Goal: Book appointment/travel/reservation

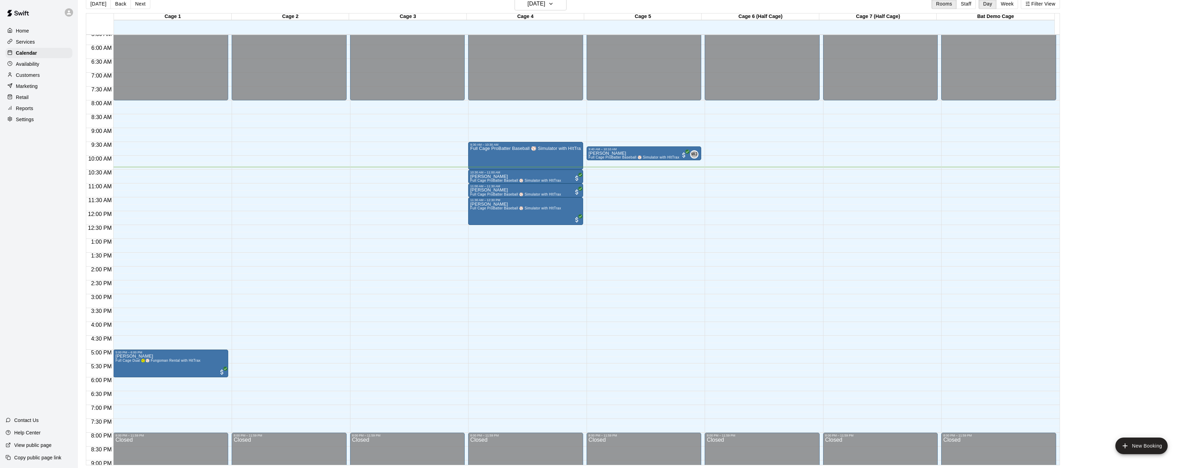
scroll to position [156, 0]
click at [543, 155] on div "Full Cage ProBatter Baseball ⚾ Simulator with HItTrax" at bounding box center [525, 381] width 111 height 468
click at [476, 188] on icon "delete" at bounding box center [477, 187] width 5 height 6
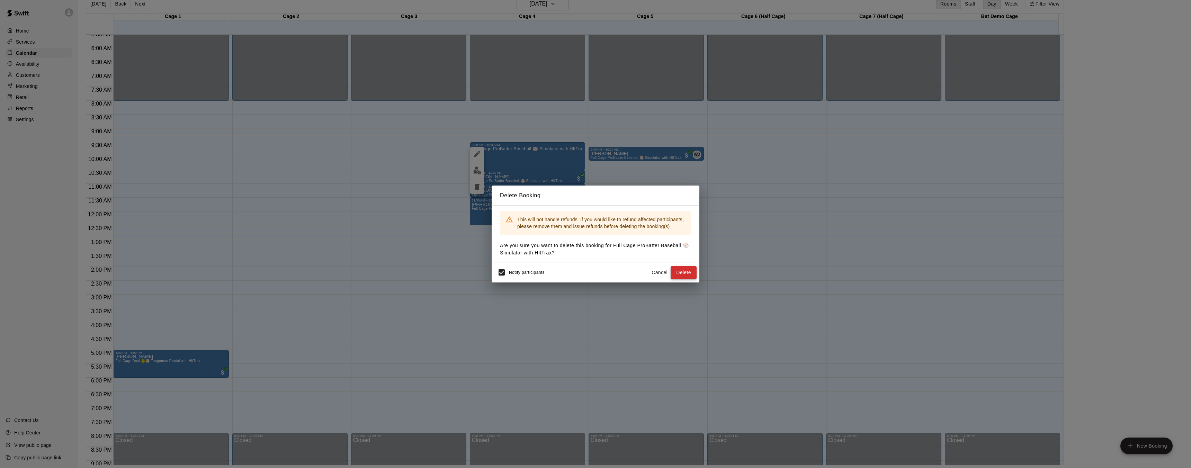
click at [685, 272] on button "Delete" at bounding box center [683, 272] width 26 height 13
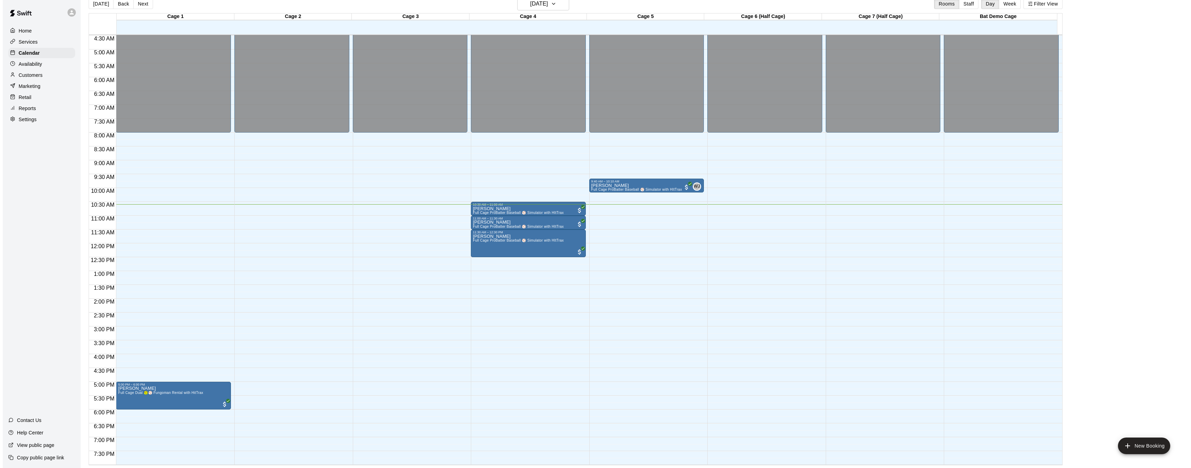
scroll to position [235, 0]
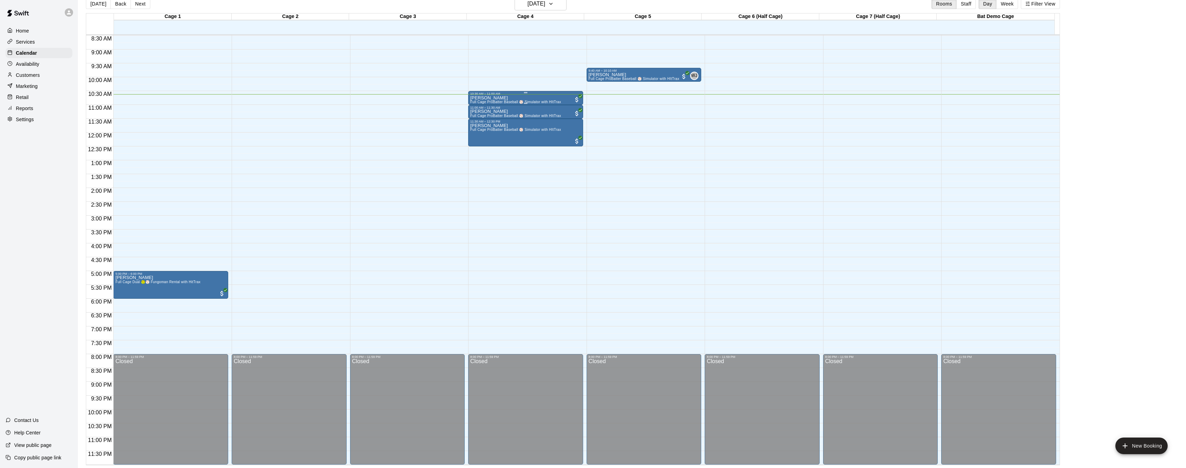
click at [499, 97] on div "Justin Floyd Full Cage ProBatter Baseball ⚾ Simulator with HItTrax" at bounding box center [515, 330] width 91 height 468
click at [476, 117] on img "edit" at bounding box center [477, 119] width 8 height 8
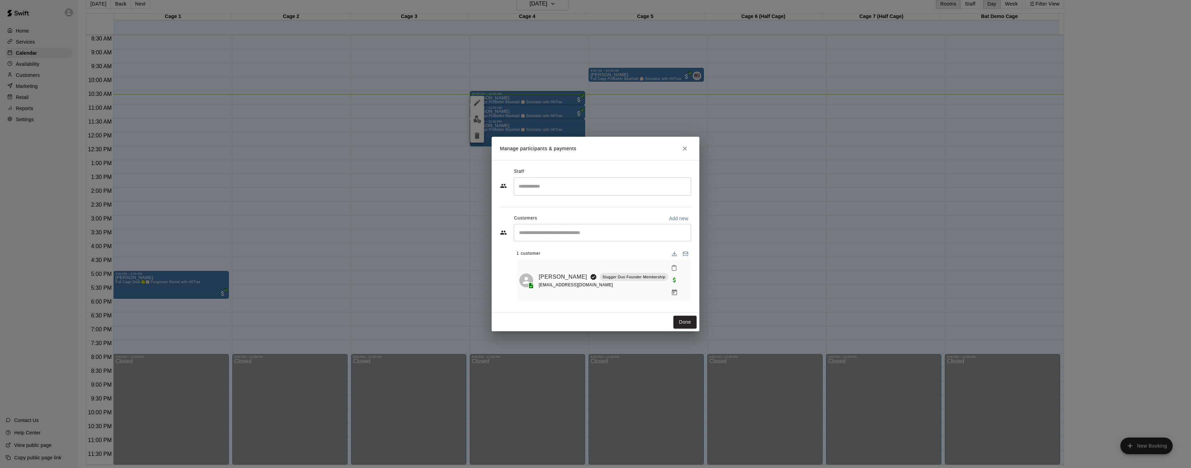
click at [686, 152] on icon "Close" at bounding box center [684, 148] width 7 height 7
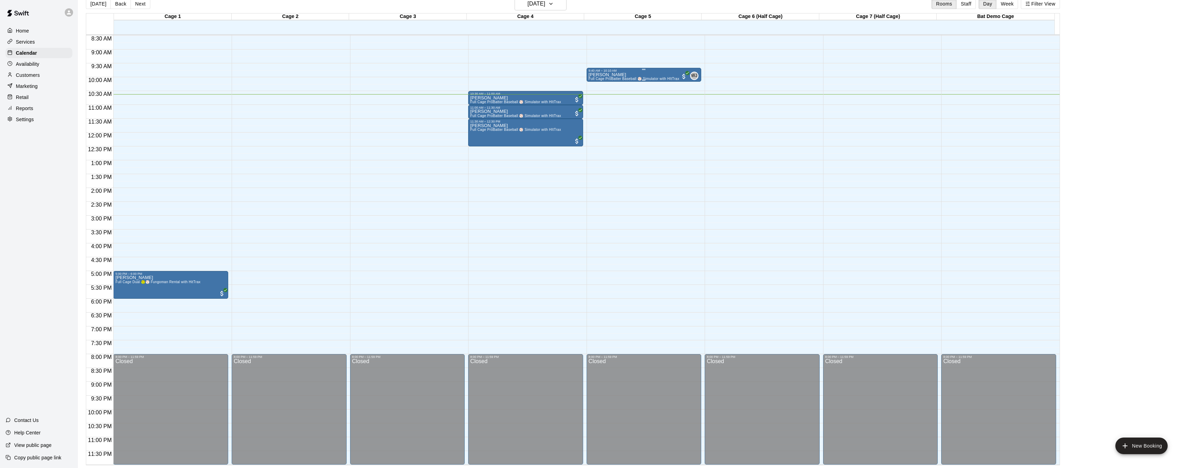
click at [658, 79] on span "Full Cage ProBatter Baseball ⚾ Simulator with HItTrax" at bounding box center [633, 79] width 91 height 4
click at [596, 101] on img "edit" at bounding box center [595, 101] width 8 height 8
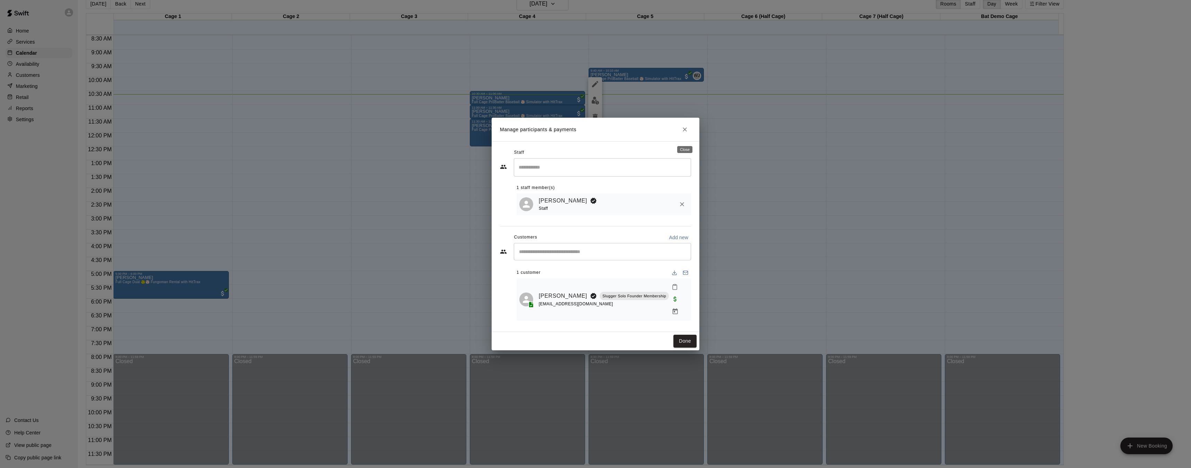
click at [686, 132] on icon "Close" at bounding box center [685, 129] width 4 height 4
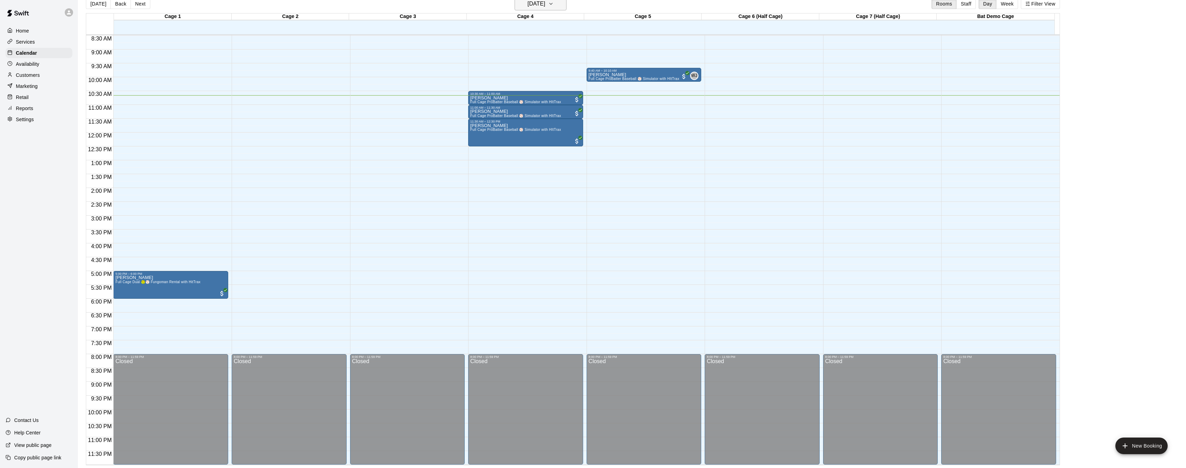
click at [553, 6] on icon "button" at bounding box center [551, 4] width 6 height 8
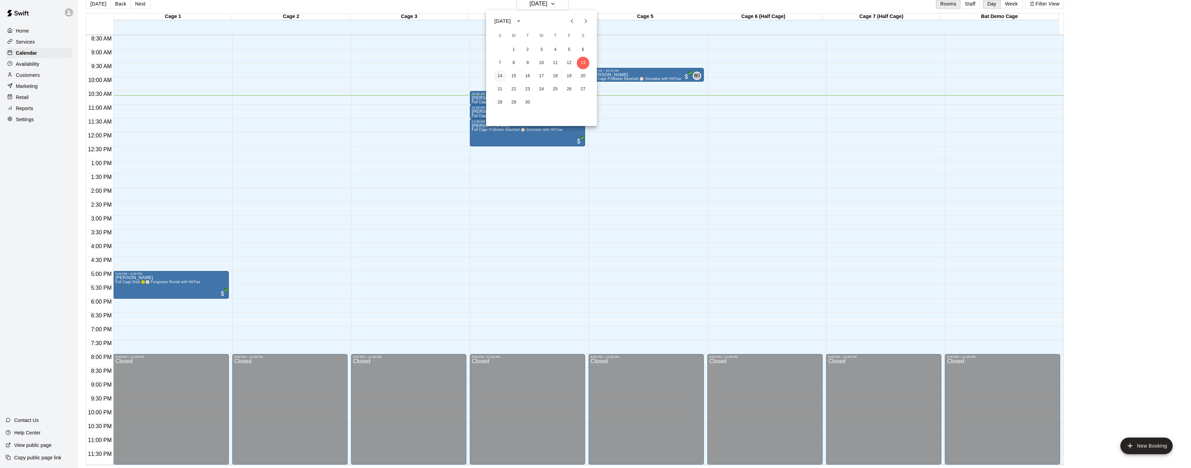
click at [501, 74] on button "14" at bounding box center [500, 76] width 12 height 12
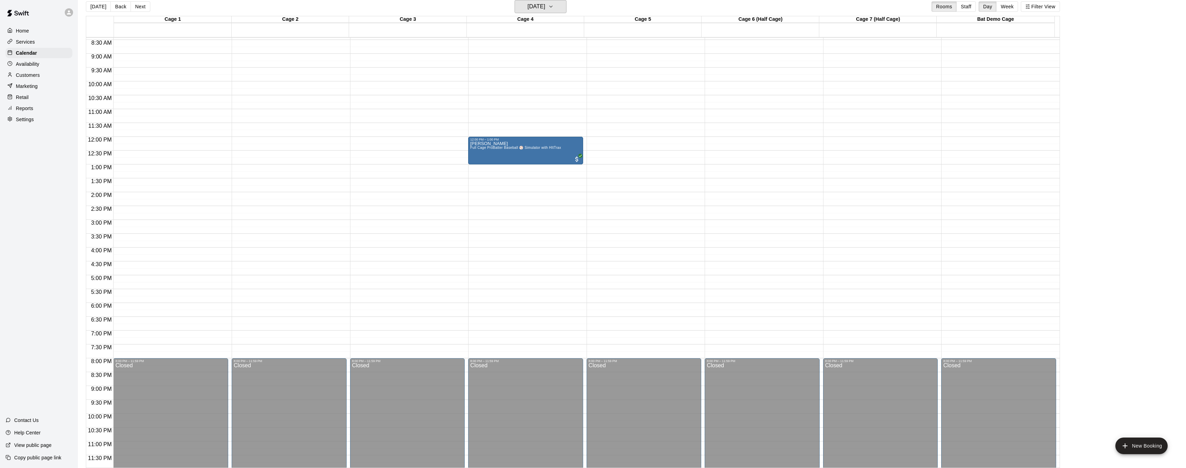
scroll to position [232, 0]
click at [553, 8] on icon "button" at bounding box center [551, 6] width 6 height 8
click at [527, 75] on button "16" at bounding box center [527, 79] width 12 height 12
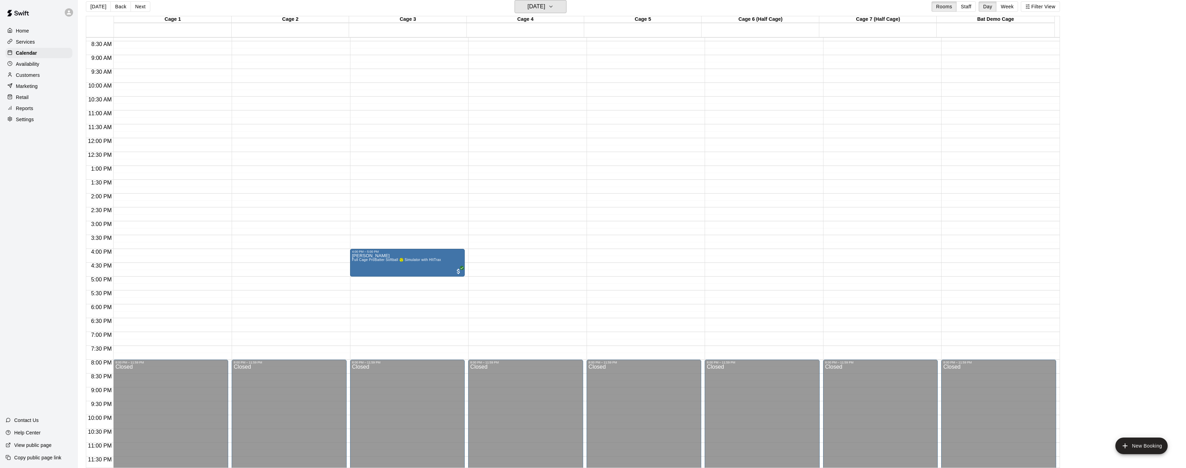
scroll to position [231, 0]
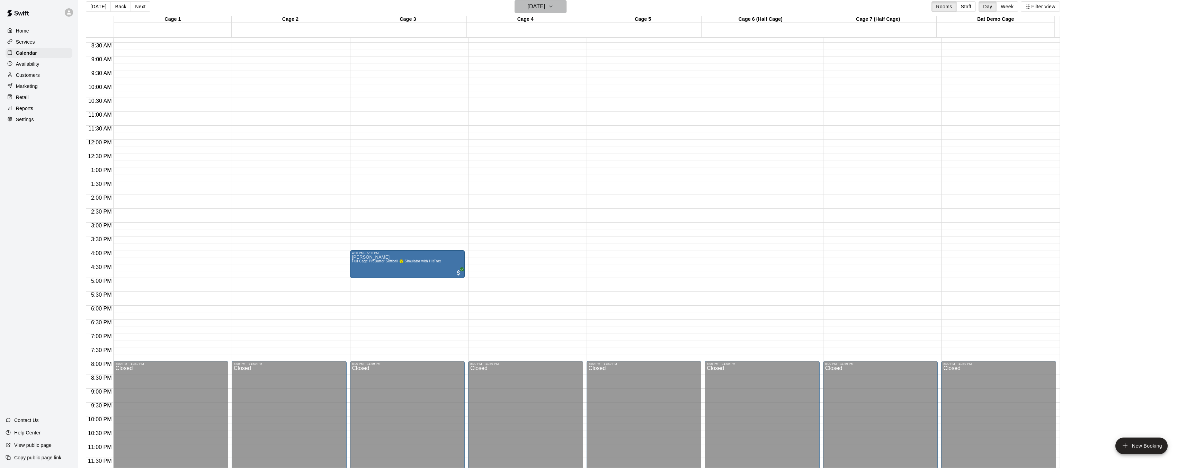
click at [545, 3] on h6 "Tuesday Sep 16" at bounding box center [536, 7] width 18 height 10
click at [513, 78] on button "15" at bounding box center [513, 79] width 12 height 12
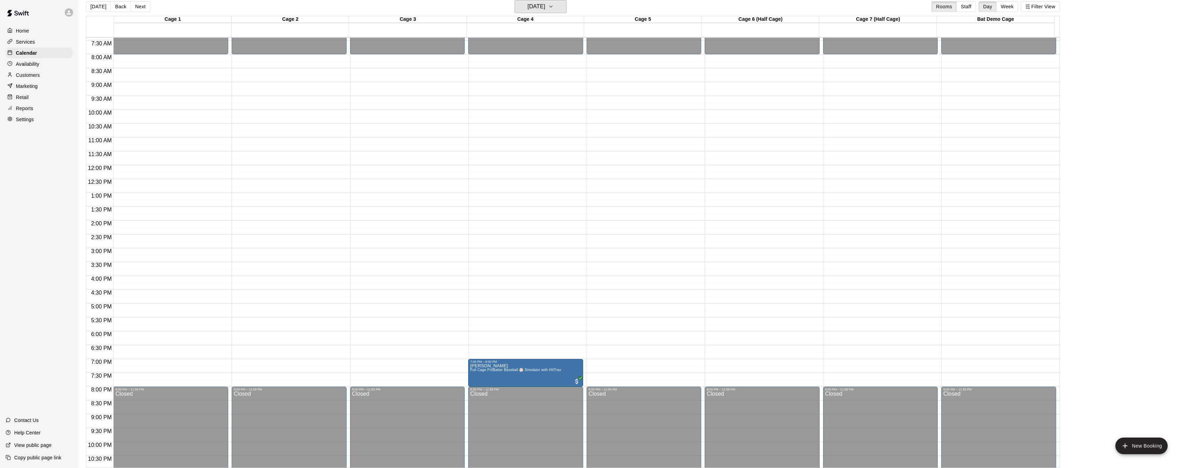
scroll to position [204, 0]
click at [559, 7] on button "Monday Sep 15" at bounding box center [540, 6] width 52 height 13
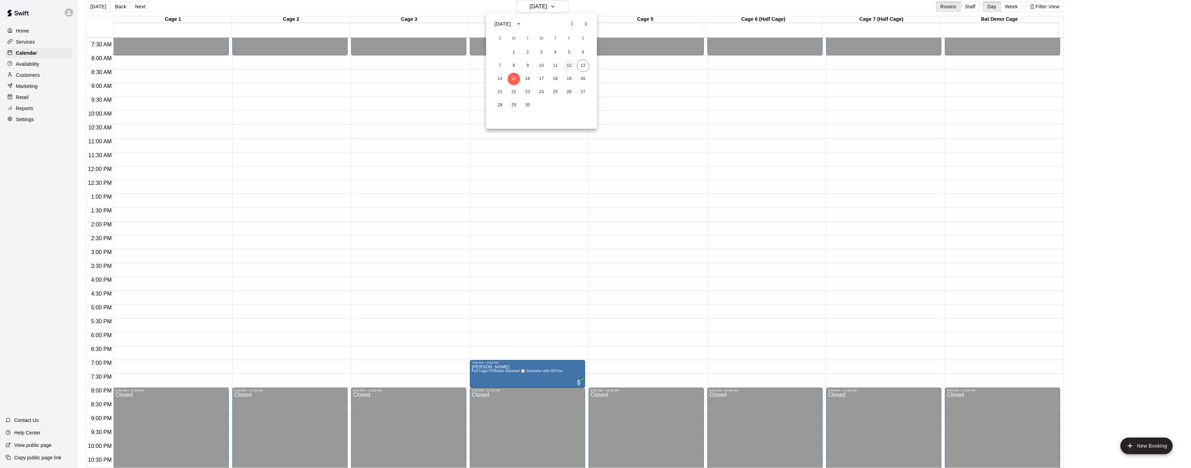
click at [568, 65] on button "12" at bounding box center [569, 66] width 12 height 12
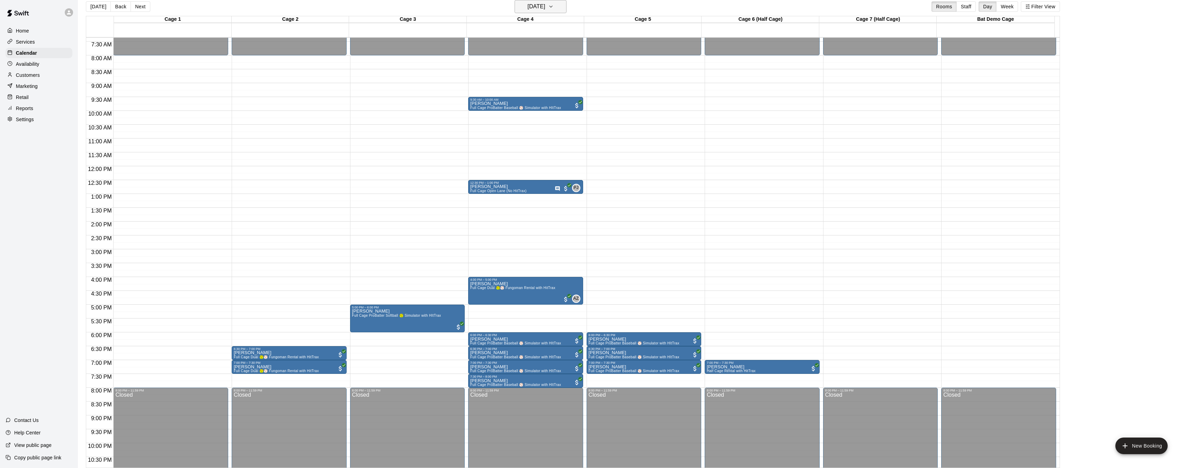
click at [545, 5] on h6 "Friday Sep 12" at bounding box center [536, 7] width 18 height 10
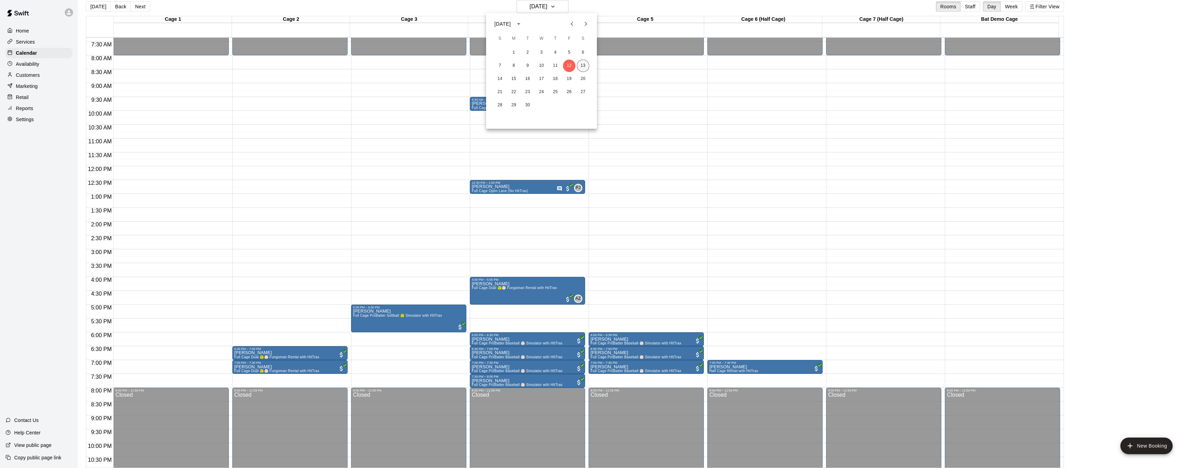
click at [583, 67] on button "13" at bounding box center [583, 66] width 12 height 12
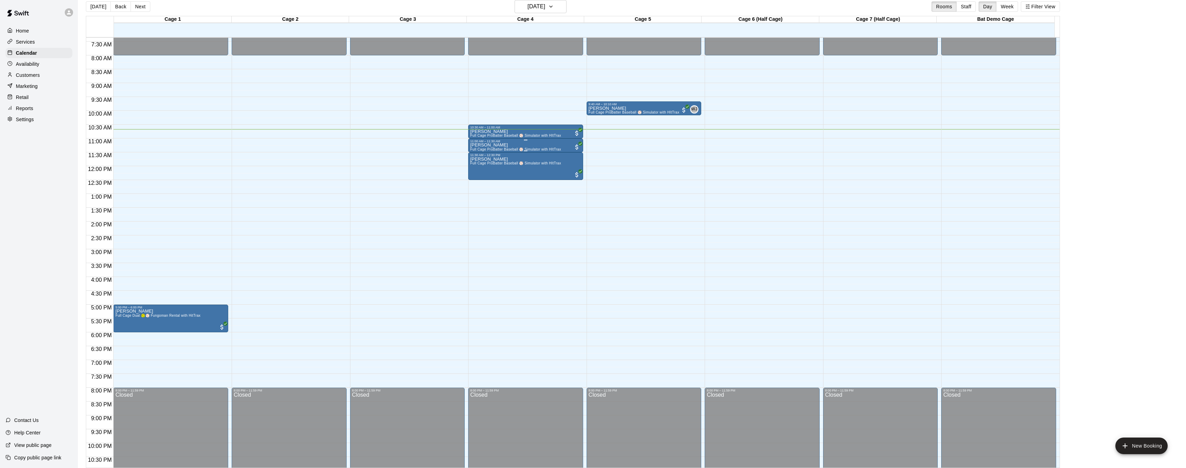
click at [540, 142] on div "11:00 AM – 11:30 AM" at bounding box center [525, 140] width 111 height 3
click at [477, 164] on img "edit" at bounding box center [477, 163] width 8 height 8
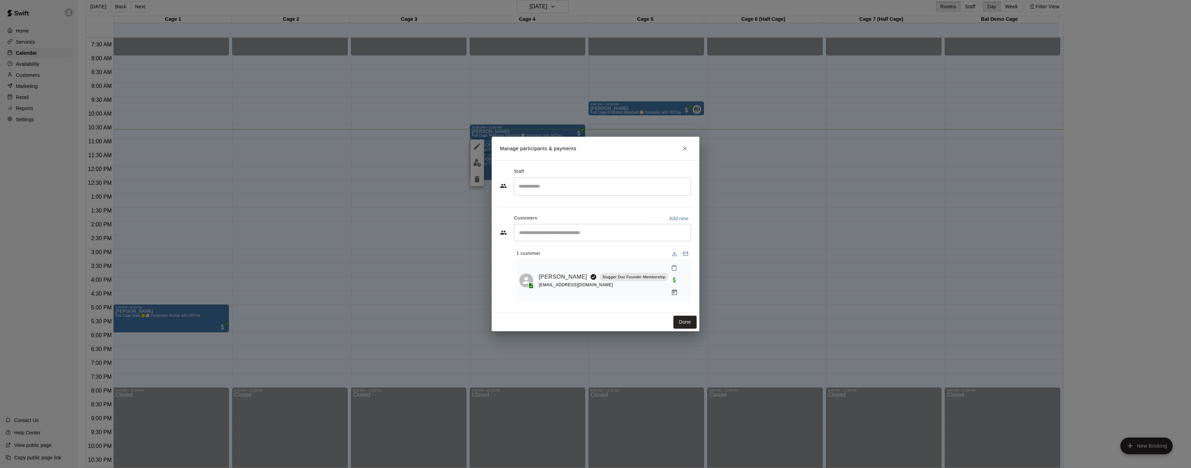
click at [686, 151] on icon "Close" at bounding box center [685, 148] width 4 height 4
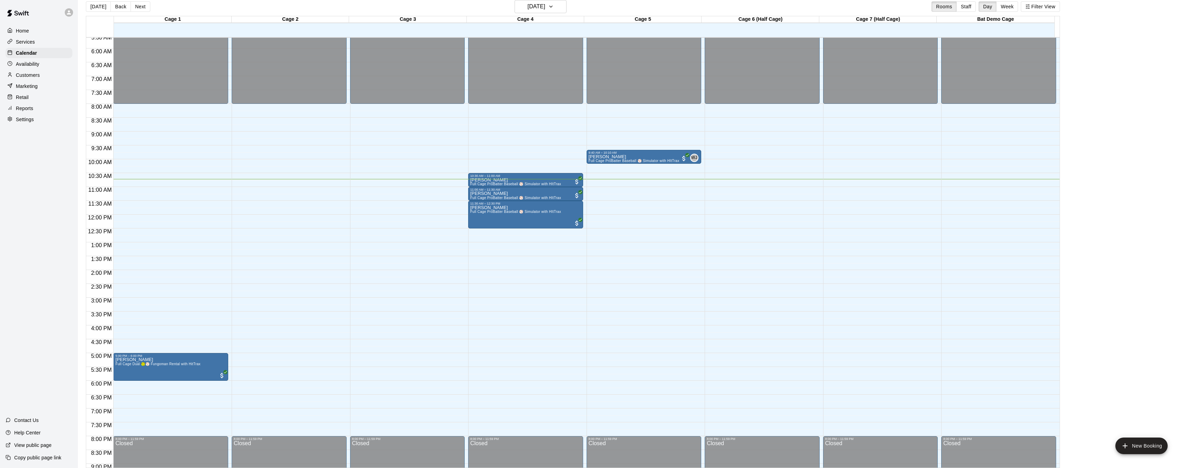
scroll to position [154, 0]
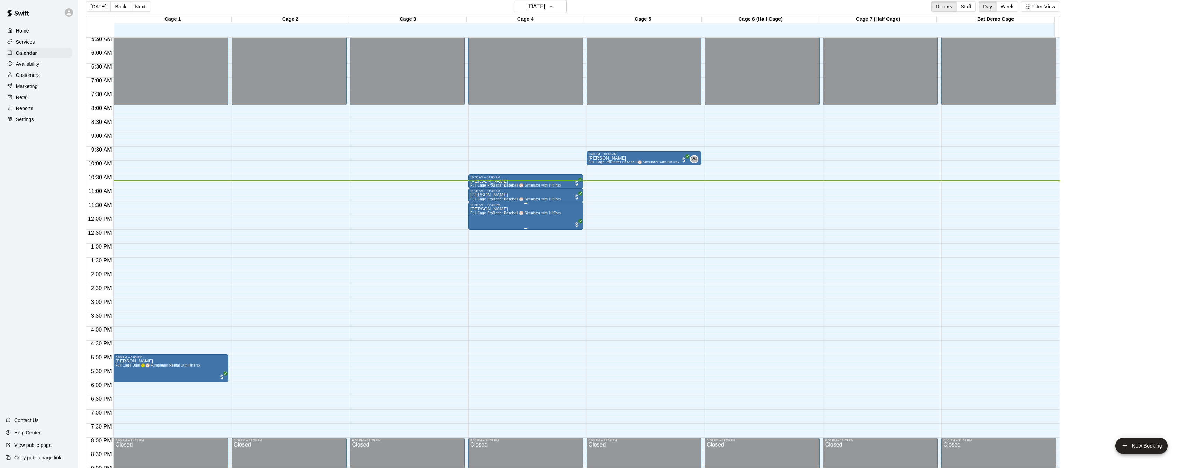
click at [568, 212] on div "Amber Bending Full Cage ProBatter Baseball ⚾ Simulator with HItTrax" at bounding box center [525, 441] width 111 height 468
click at [430, 230] on div at bounding box center [595, 234] width 1191 height 468
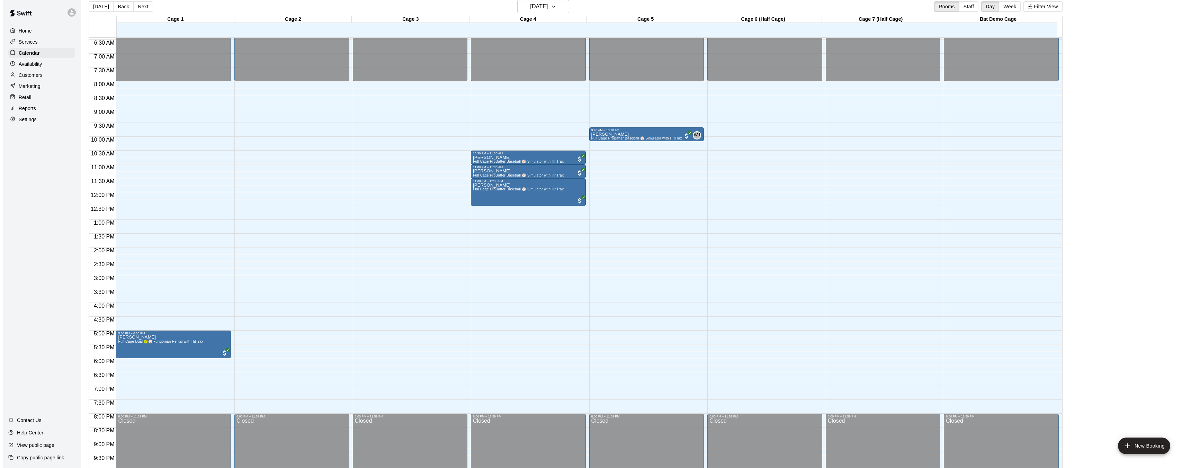
scroll to position [179, 0]
click at [1134, 449] on button "New Booking" at bounding box center [1141, 446] width 52 height 17
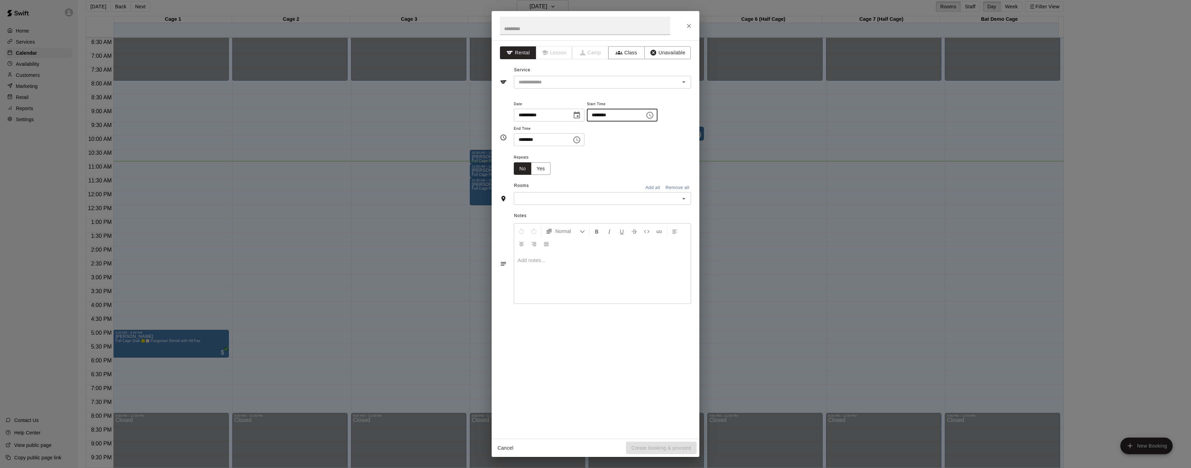
click at [620, 114] on input "********" at bounding box center [613, 115] width 53 height 13
click at [654, 116] on icon "Choose time, selected time is 5:00 PM" at bounding box center [650, 115] width 8 height 8
click at [599, 181] on li "11" at bounding box center [598, 181] width 17 height 13
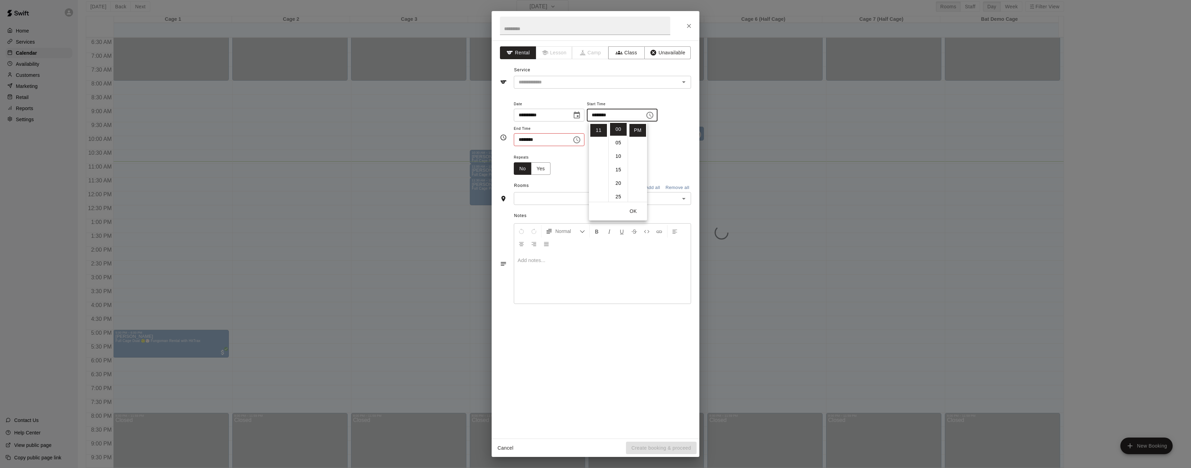
scroll to position [0, 0]
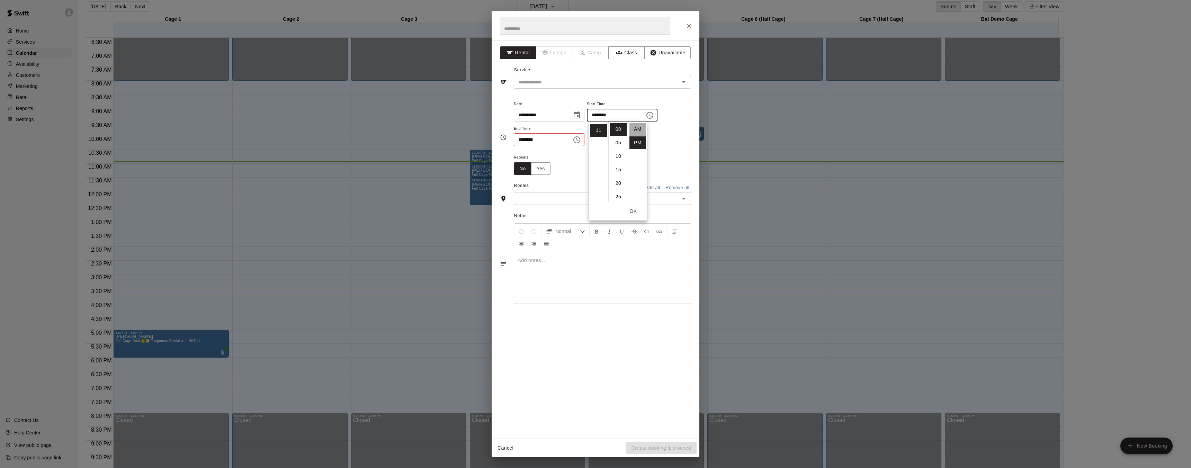
click at [640, 127] on li "AM" at bounding box center [637, 129] width 17 height 13
type input "********"
click at [555, 140] on input "********" at bounding box center [540, 139] width 53 height 13
click at [583, 138] on button "Choose time, selected time is 5:30 PM" at bounding box center [577, 140] width 14 height 14
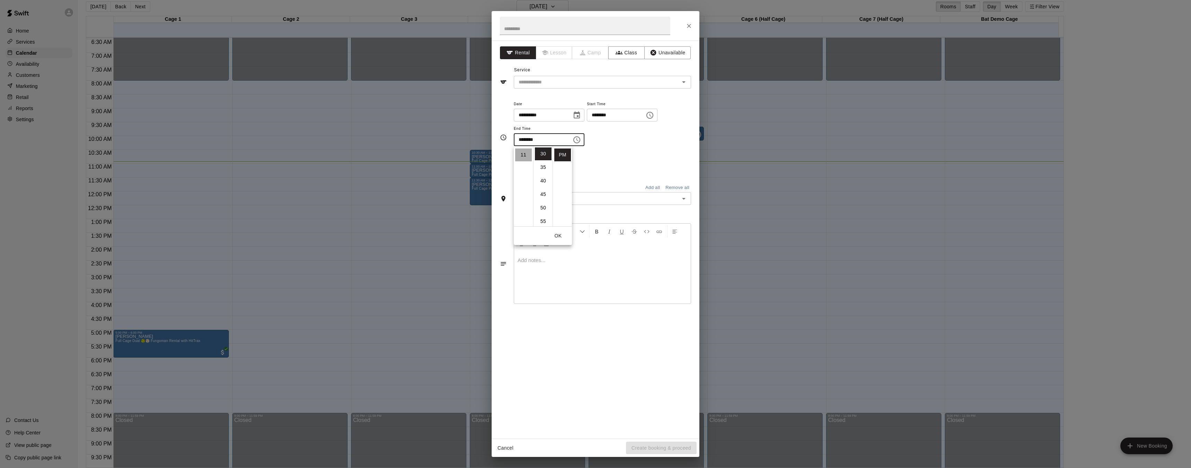
click at [524, 157] on li "11" at bounding box center [523, 154] width 17 height 13
click at [563, 155] on li "AM" at bounding box center [562, 151] width 17 height 13
type input "********"
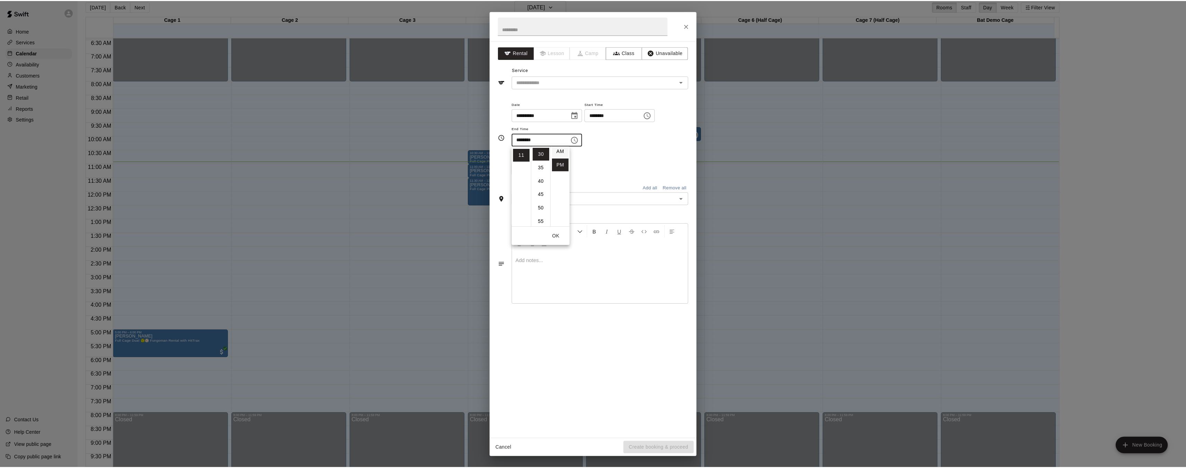
scroll to position [0, 0]
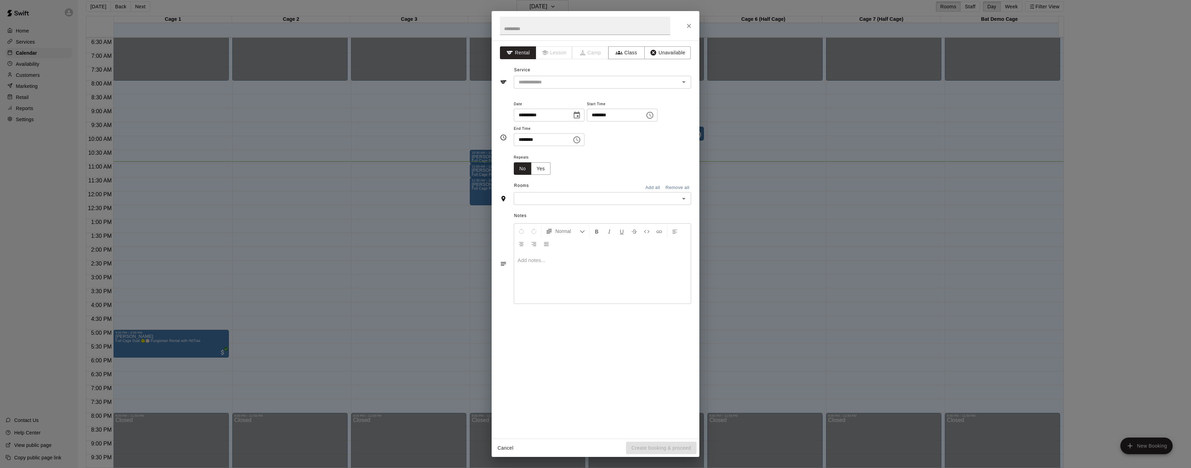
click at [584, 197] on input "text" at bounding box center [597, 198] width 162 height 9
click at [557, 255] on li "Cage 5" at bounding box center [602, 258] width 177 height 11
click at [640, 83] on input "text" at bounding box center [592, 82] width 153 height 9
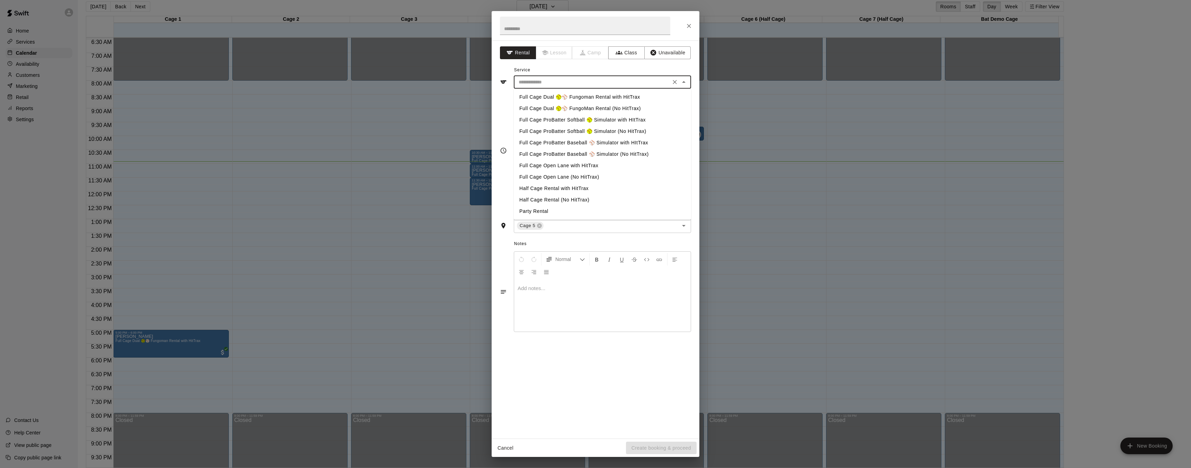
click at [569, 142] on li "Full Cage ProBatter Baseball ⚾ Simulator with HItTrax" at bounding box center [602, 142] width 177 height 11
type input "**********"
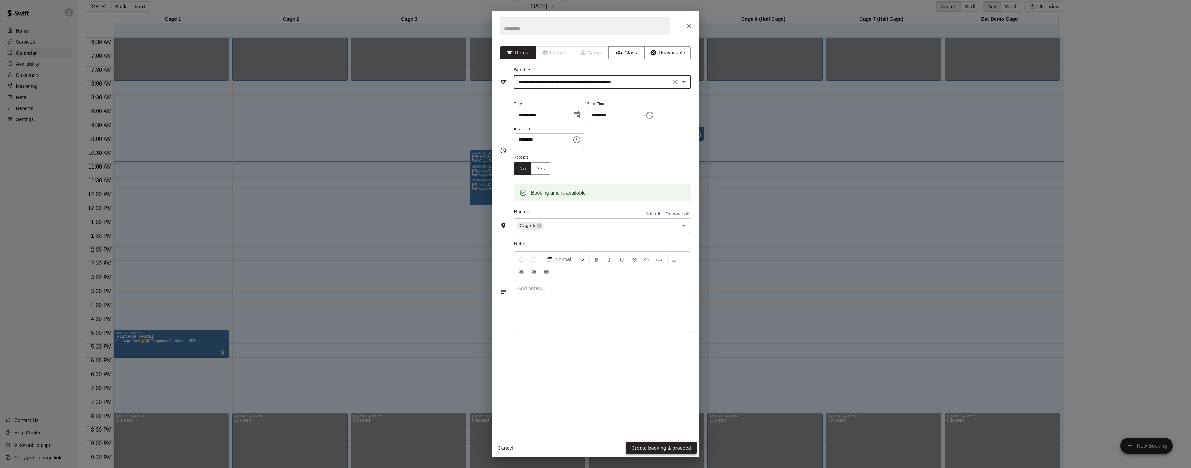
click at [659, 452] on button "Create booking & proceed" at bounding box center [661, 448] width 71 height 13
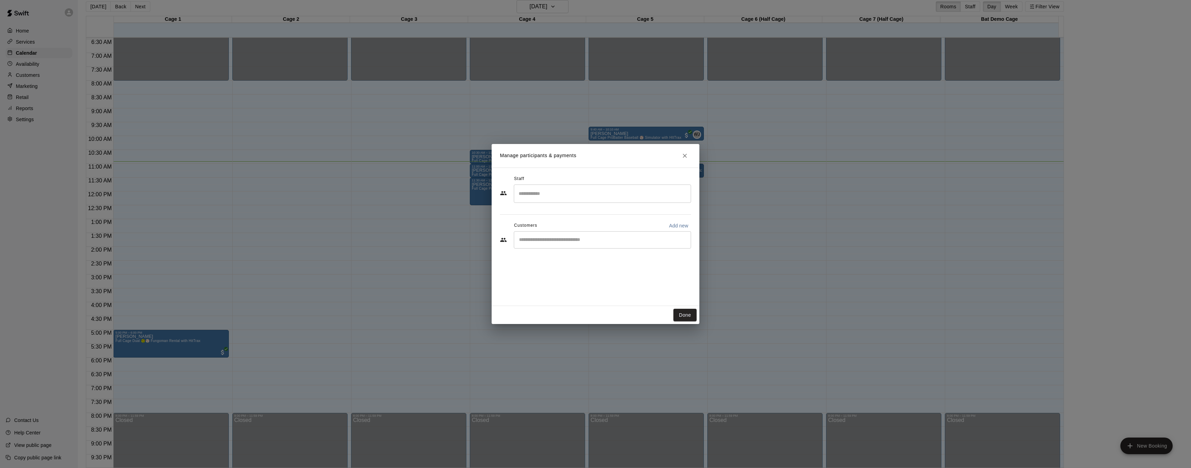
click at [551, 195] on input "Search staff" at bounding box center [602, 194] width 171 height 12
click at [567, 242] on div "Grafton Stroup Staff" at bounding box center [605, 240] width 149 height 13
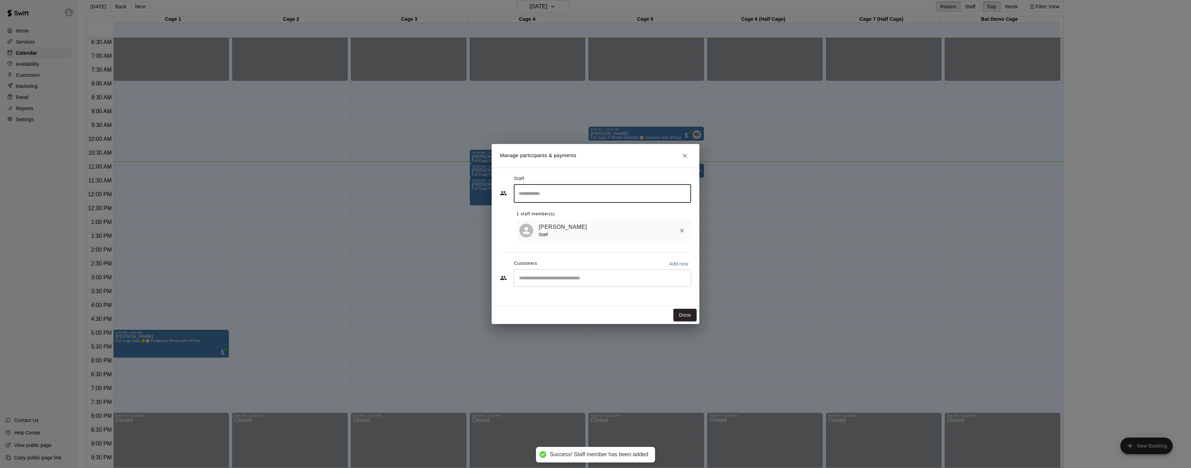
click at [591, 281] on input "Start typing to search customers..." at bounding box center [602, 277] width 171 height 7
type input "****"
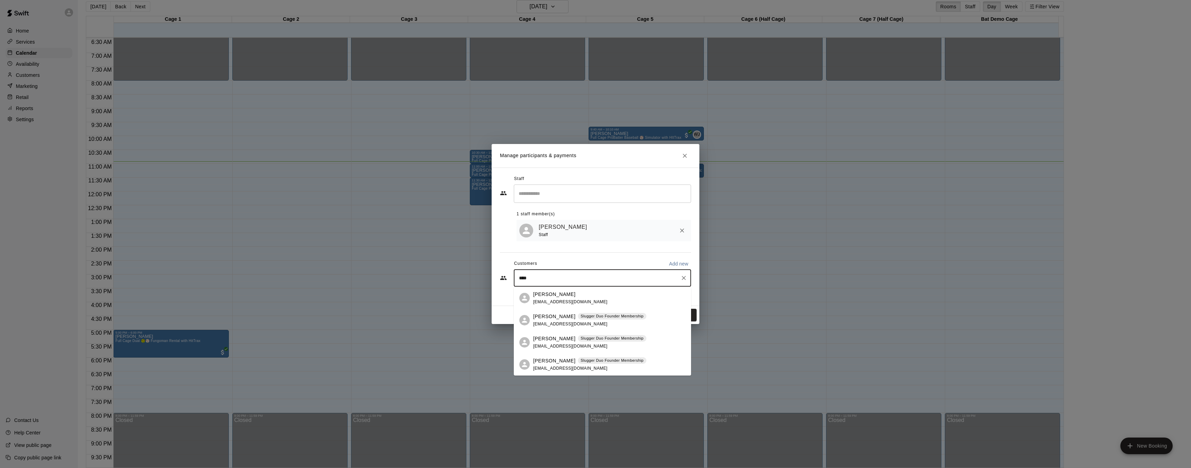
click at [546, 316] on p "[PERSON_NAME]" at bounding box center [554, 316] width 42 height 7
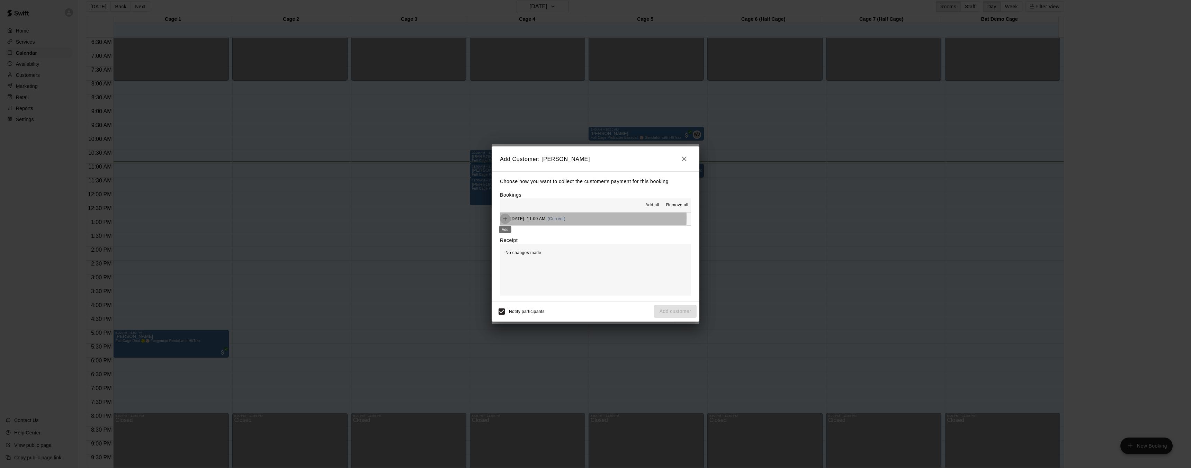
click at [506, 218] on icon "Add" at bounding box center [505, 218] width 7 height 7
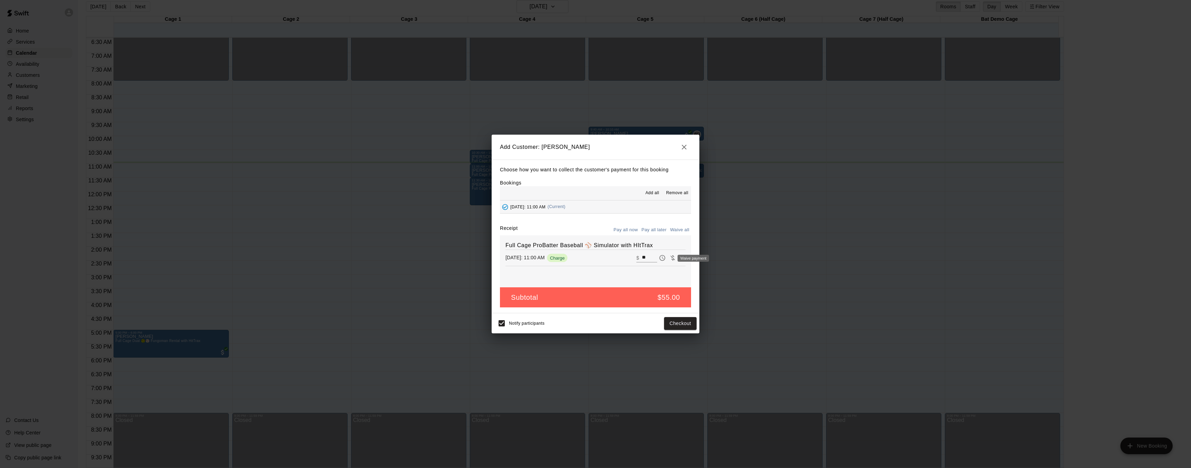
click at [669, 256] on icon "Waive payment" at bounding box center [672, 257] width 7 height 7
type input "*"
click at [679, 325] on button "Add customer" at bounding box center [675, 323] width 43 height 13
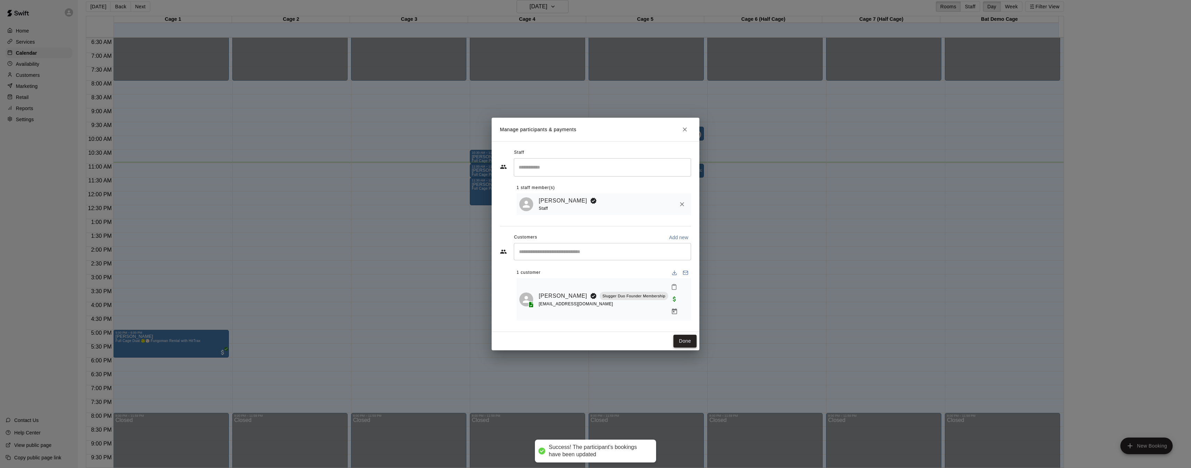
click at [684, 340] on button "Done" at bounding box center [684, 341] width 23 height 13
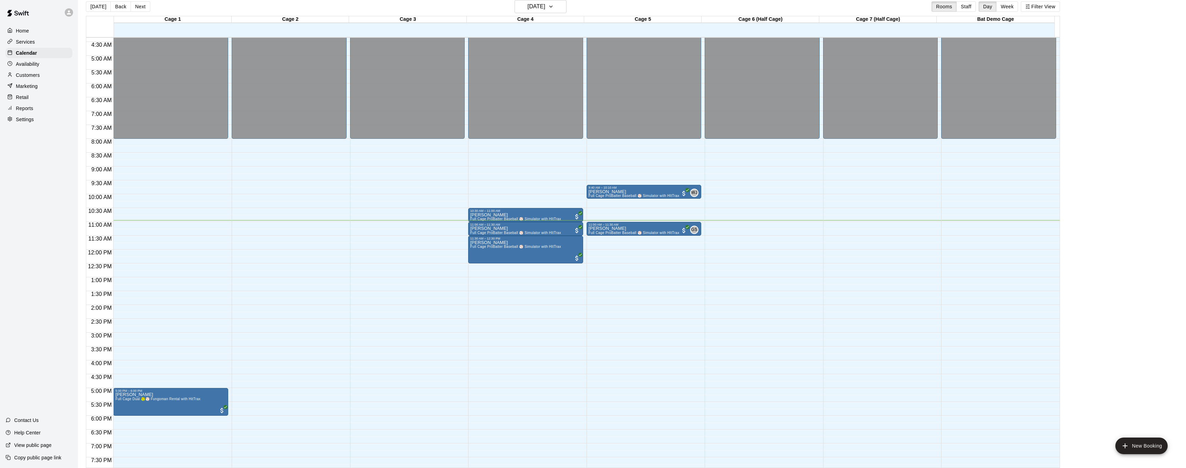
scroll to position [121, 0]
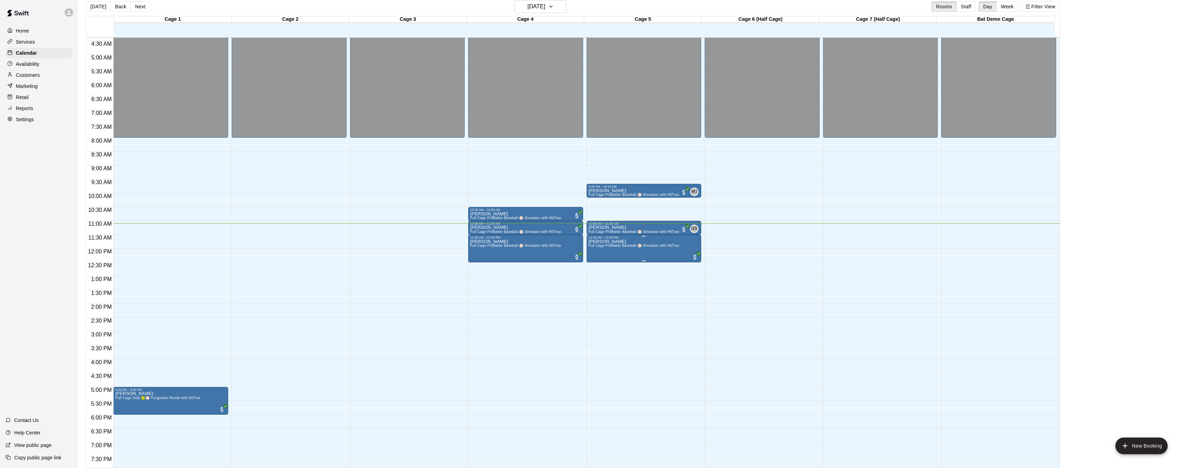
click at [666, 251] on div "Jeffrey Sexson Full Cage ProBatter Baseball ⚾ Simulator with HItTrax" at bounding box center [633, 473] width 91 height 468
click at [597, 261] on img "edit" at bounding box center [595, 263] width 8 height 8
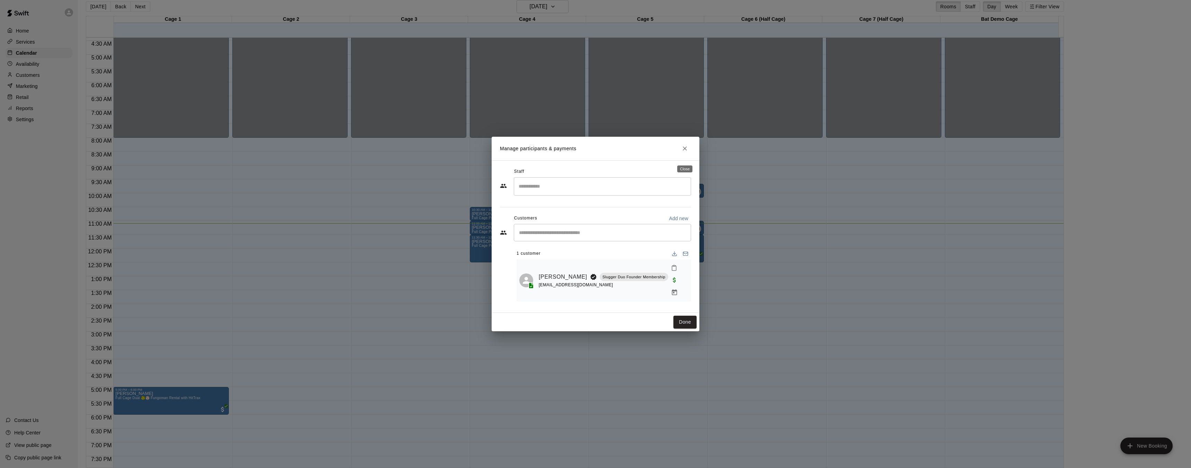
click at [682, 152] on icon "Close" at bounding box center [684, 148] width 7 height 7
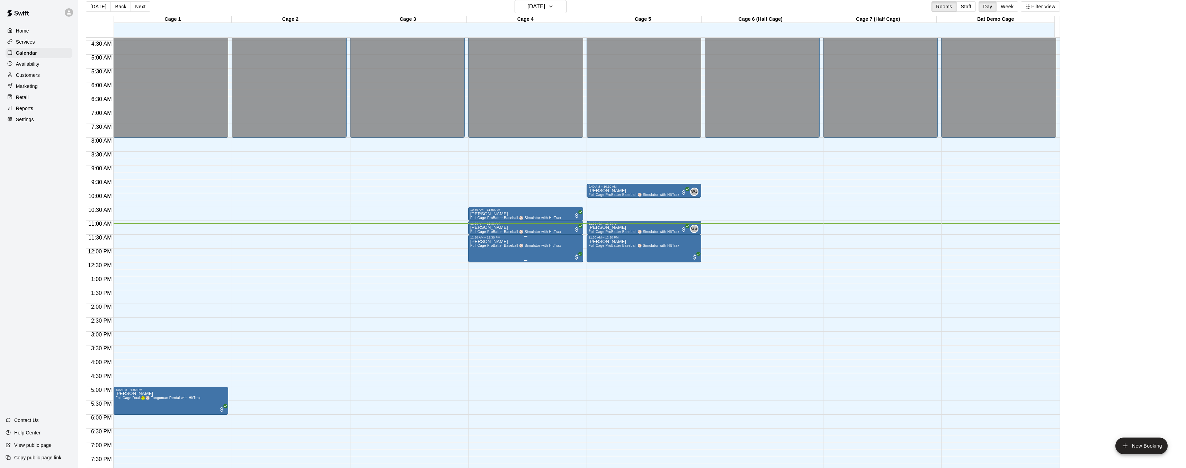
click at [541, 243] on div "Amber Bending Full Cage ProBatter Baseball ⚾ Simulator with HItTrax" at bounding box center [515, 473] width 91 height 468
click at [477, 261] on img "edit" at bounding box center [477, 263] width 8 height 8
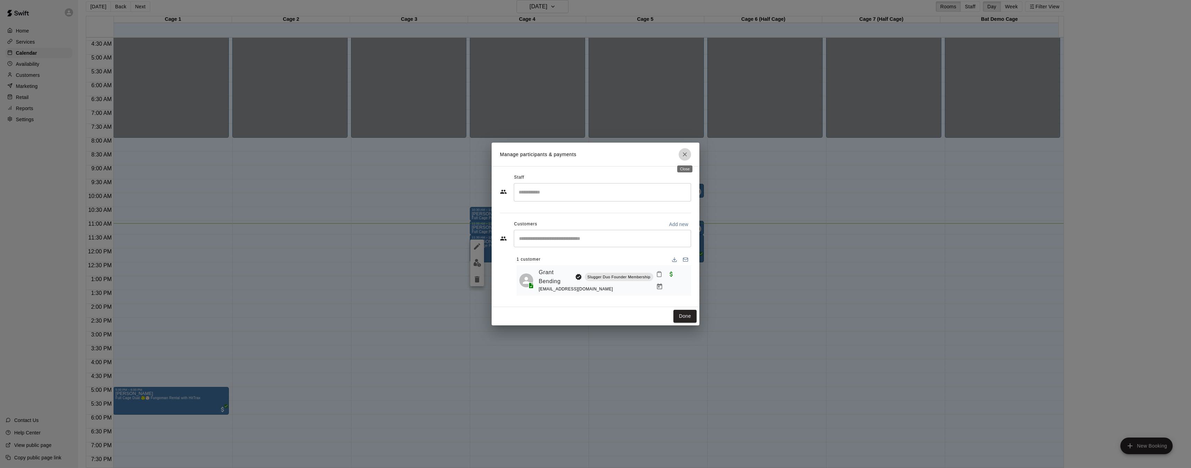
click at [687, 155] on icon "Close" at bounding box center [684, 154] width 7 height 7
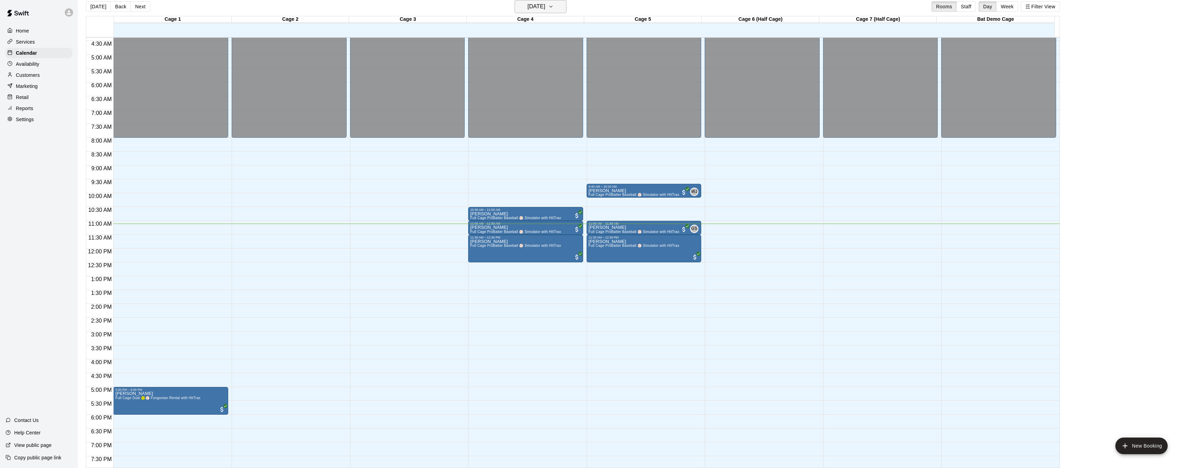
click at [553, 7] on icon "button" at bounding box center [551, 6] width 6 height 8
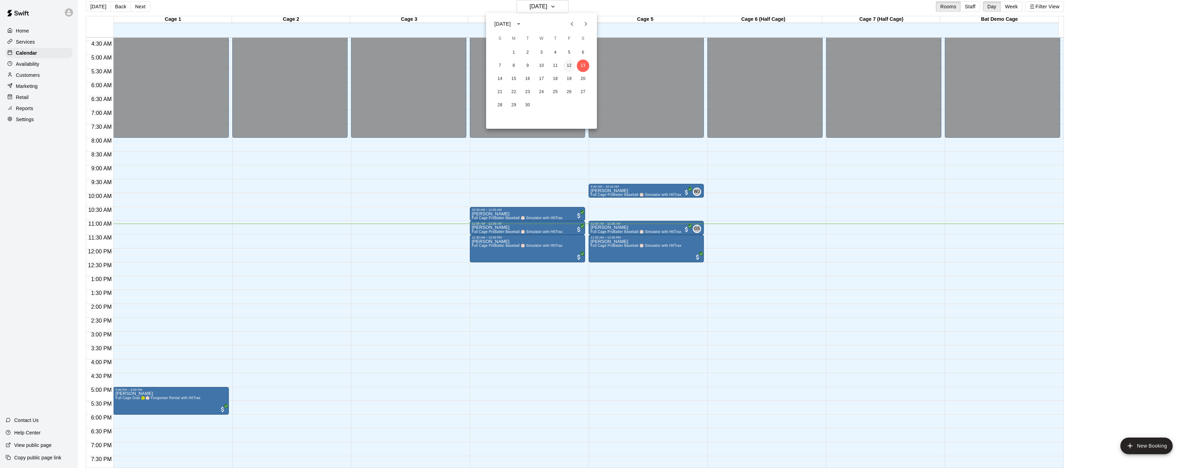
click at [569, 66] on button "12" at bounding box center [569, 66] width 12 height 12
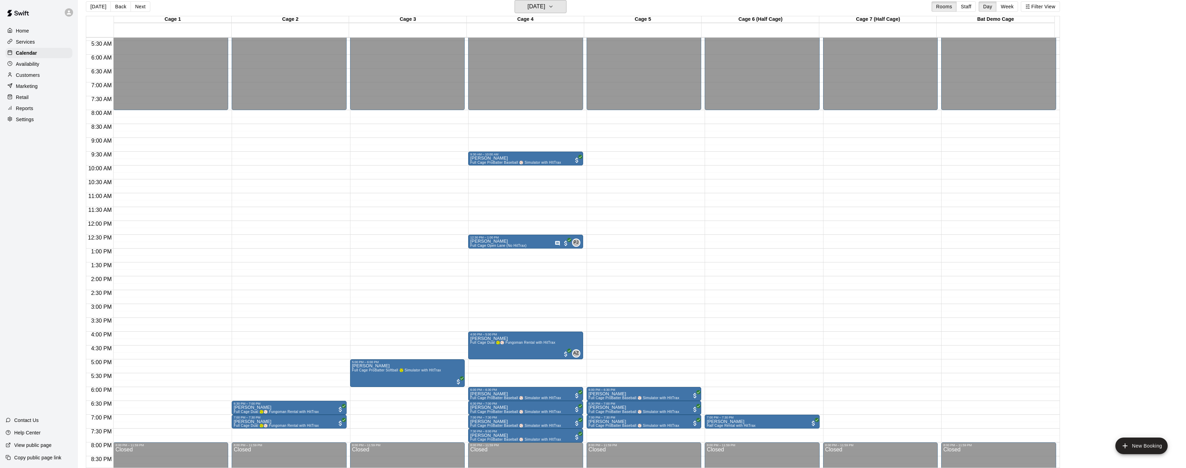
scroll to position [150, 0]
click at [553, 10] on icon "button" at bounding box center [551, 6] width 6 height 8
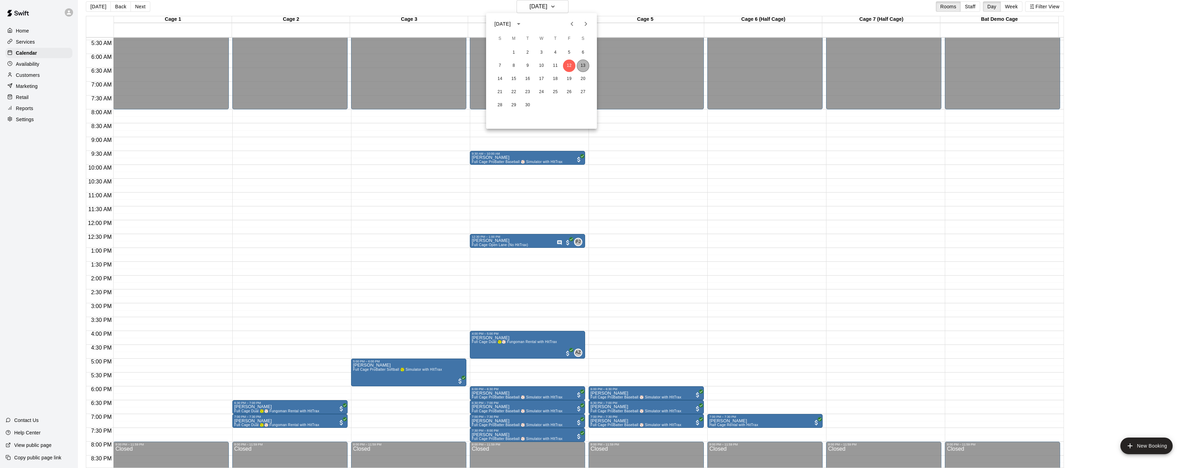
click at [585, 67] on button "13" at bounding box center [583, 66] width 12 height 12
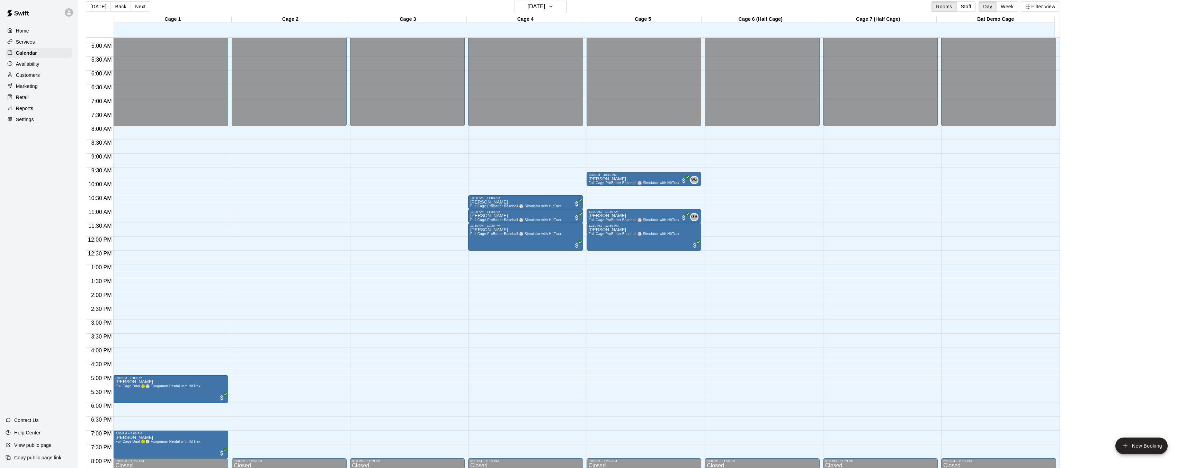
scroll to position [132, 0]
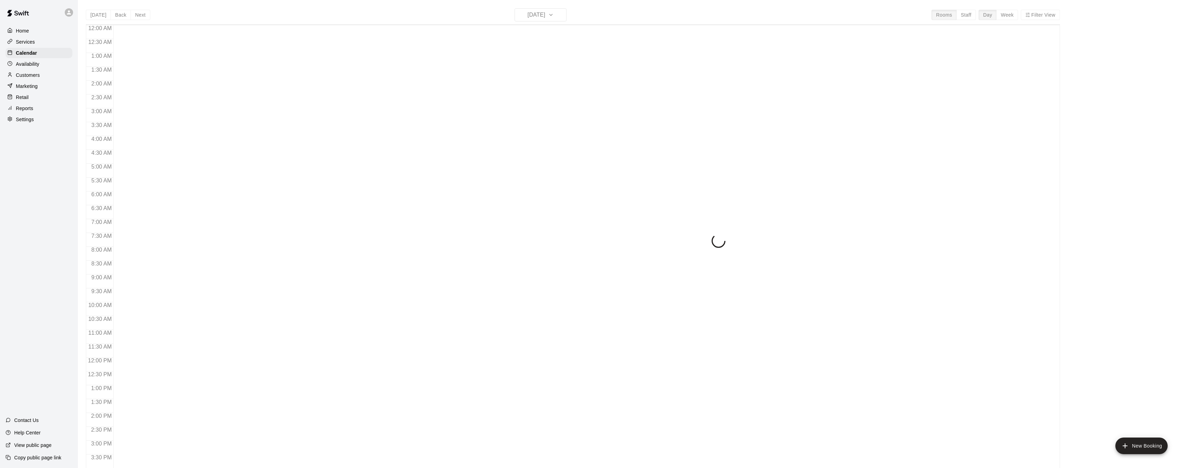
scroll to position [214, 0]
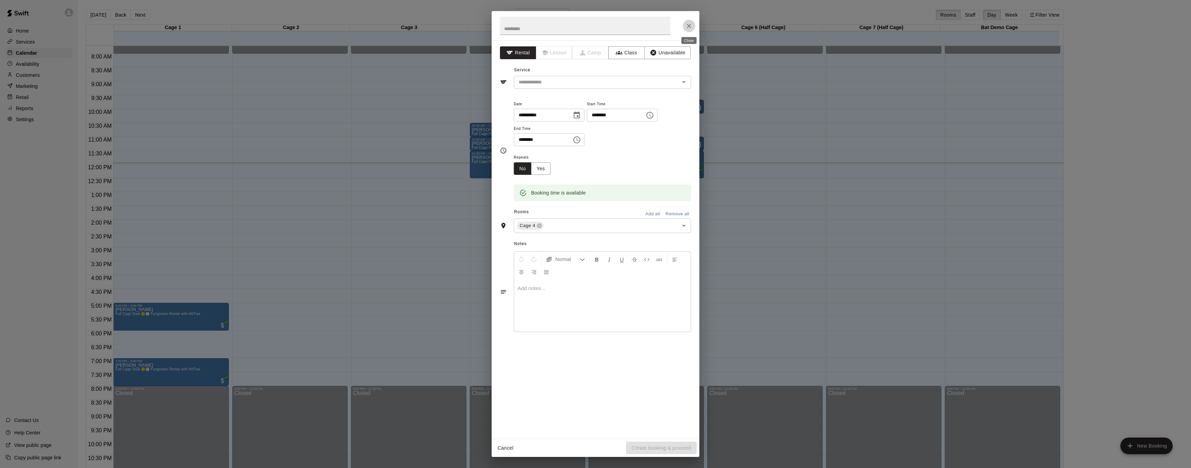
click at [687, 28] on icon "Close" at bounding box center [688, 25] width 7 height 7
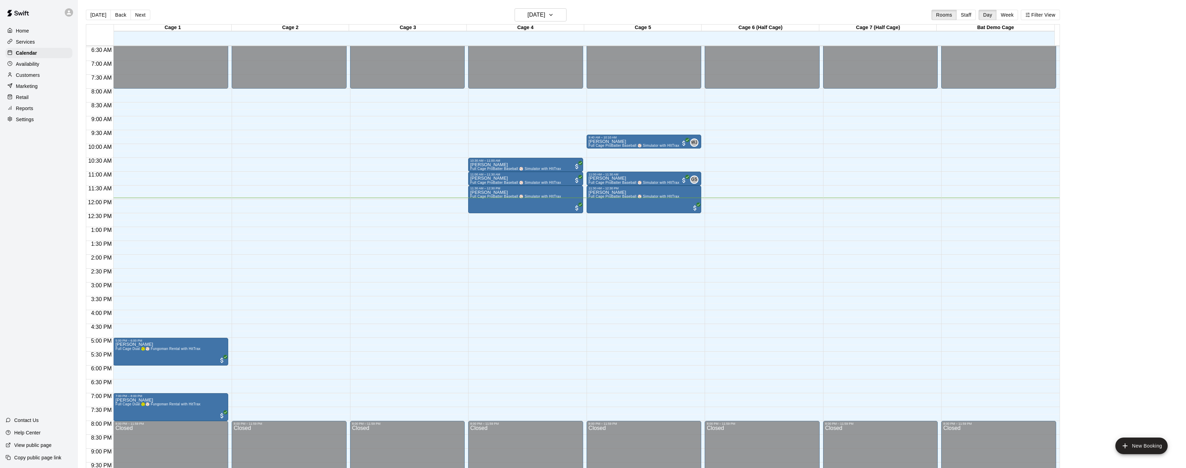
scroll to position [179, 0]
